Goal: Task Accomplishment & Management: Use online tool/utility

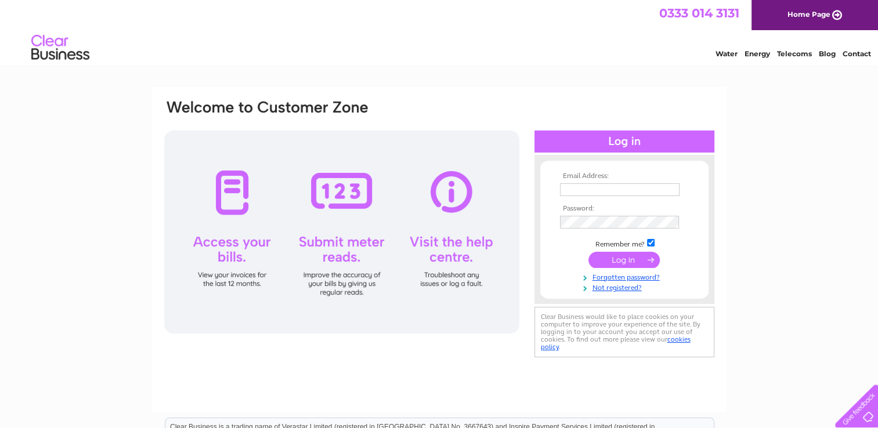
type input "hello@mysatherapyrooms.co.uk"
click at [618, 256] on input "submit" at bounding box center [624, 260] width 71 height 16
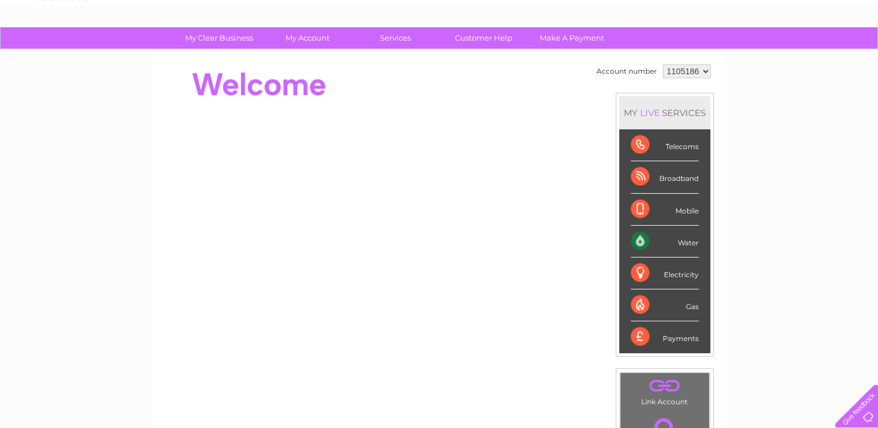
scroll to position [58, 0]
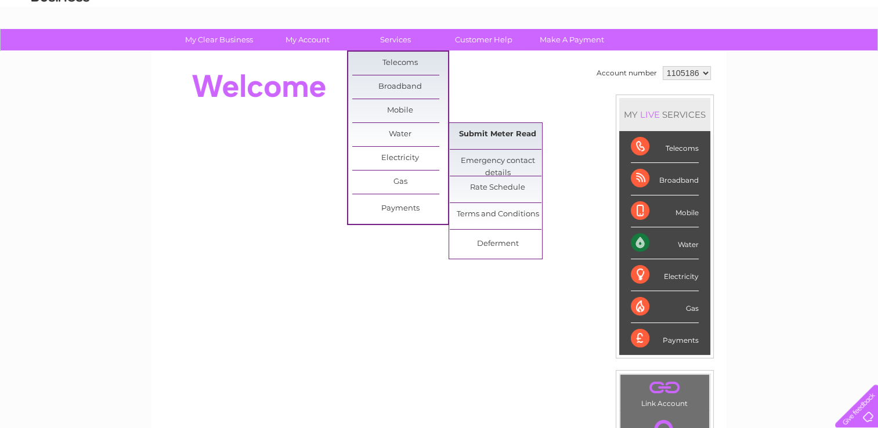
click at [518, 134] on link "Submit Meter Read" at bounding box center [498, 134] width 96 height 23
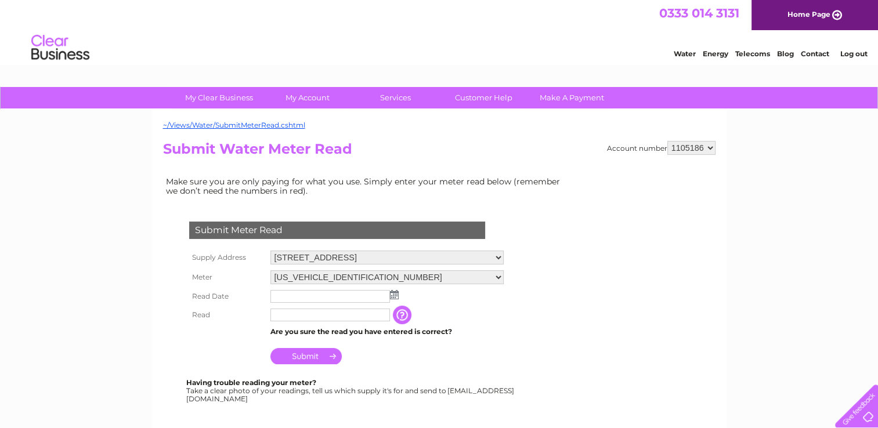
click at [276, 295] on input "text" at bounding box center [331, 296] width 120 height 13
click at [396, 294] on img at bounding box center [394, 294] width 9 height 9
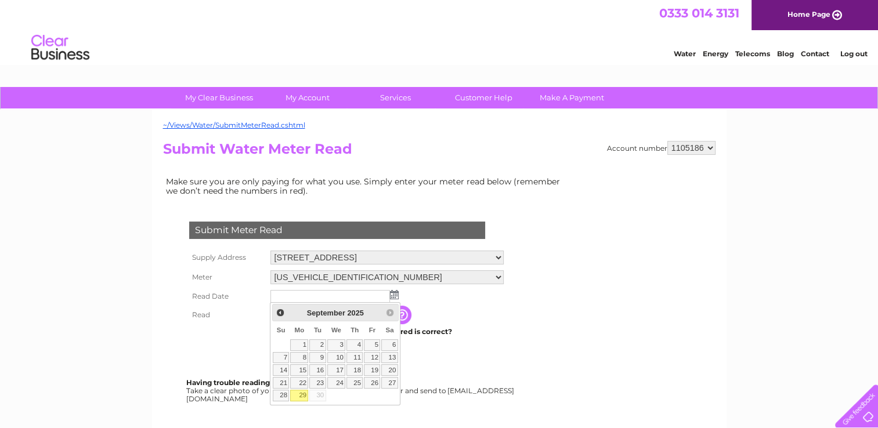
click at [304, 395] on link "29" at bounding box center [299, 396] width 18 height 12
type input "2025/09/29"
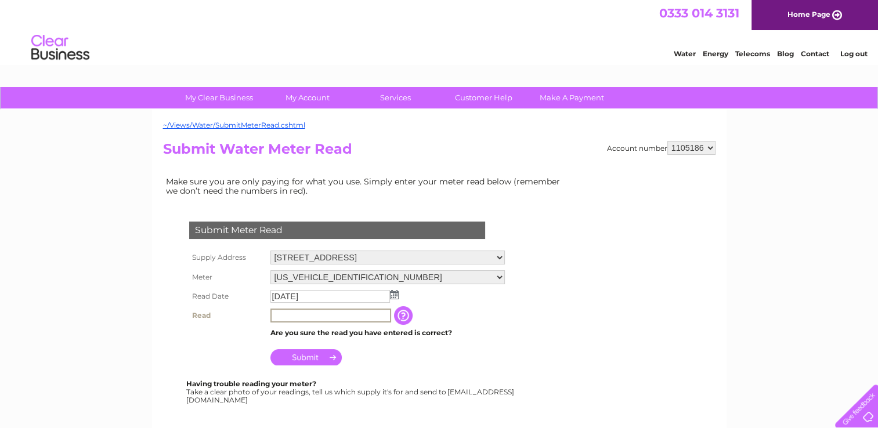
click at [298, 319] on input "text" at bounding box center [331, 316] width 121 height 14
type input "1861"
click at [300, 352] on input "Submit" at bounding box center [306, 356] width 71 height 16
